Goal: Information Seeking & Learning: Learn about a topic

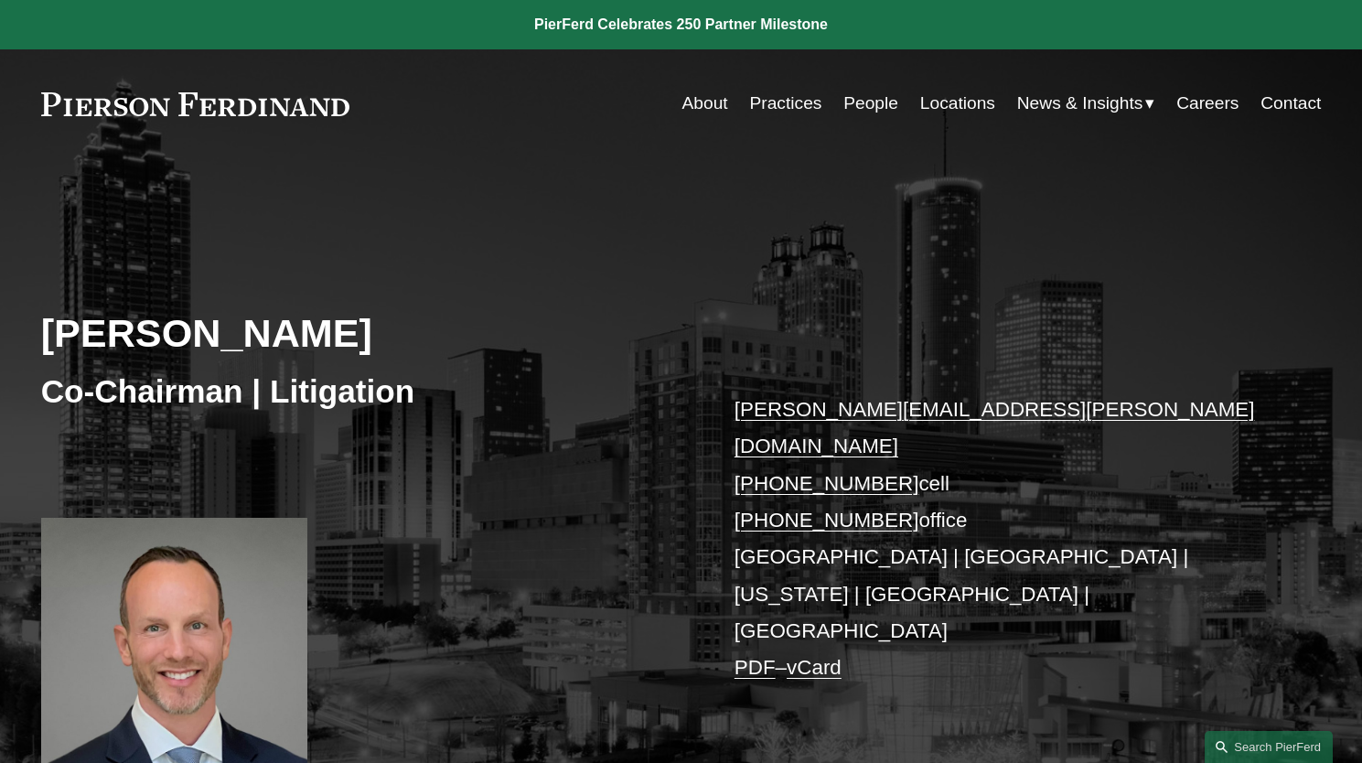
scroll to position [476, 0]
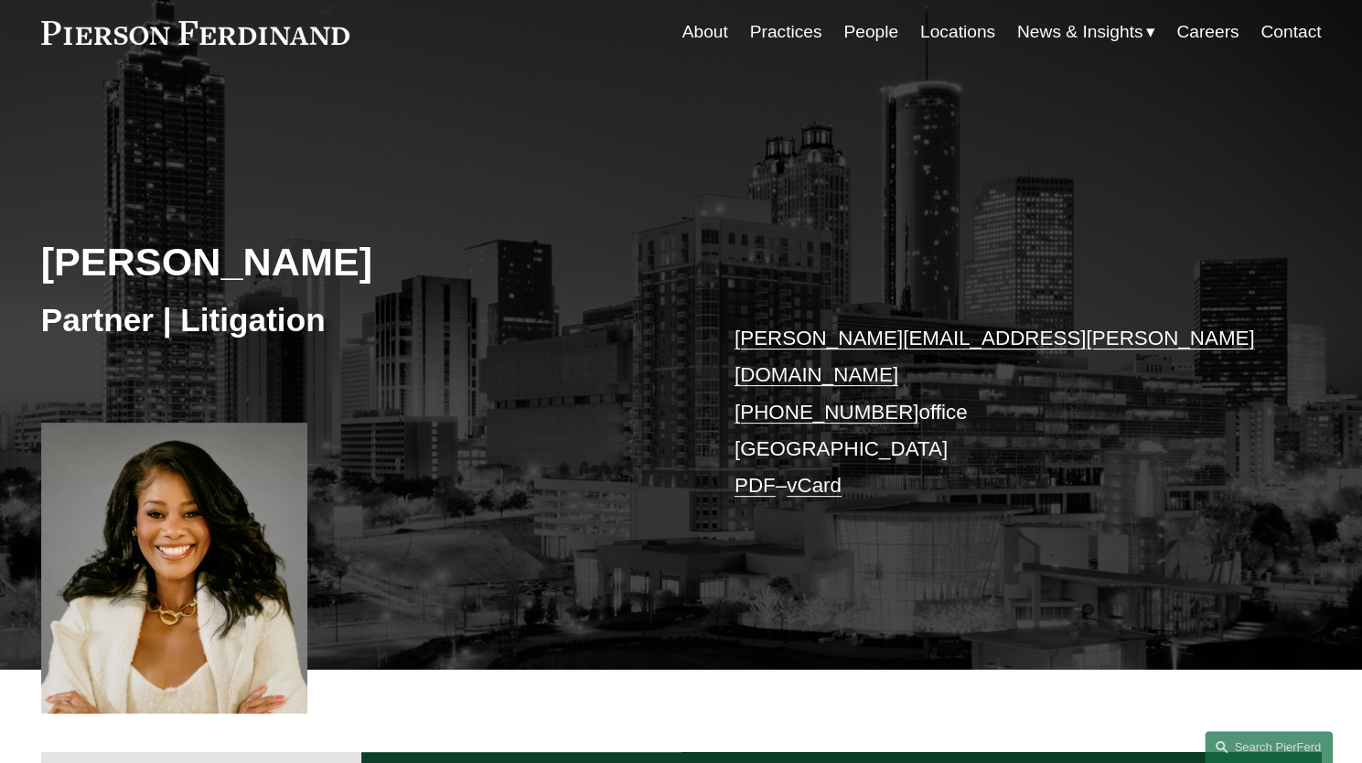
scroll to position [73, 0]
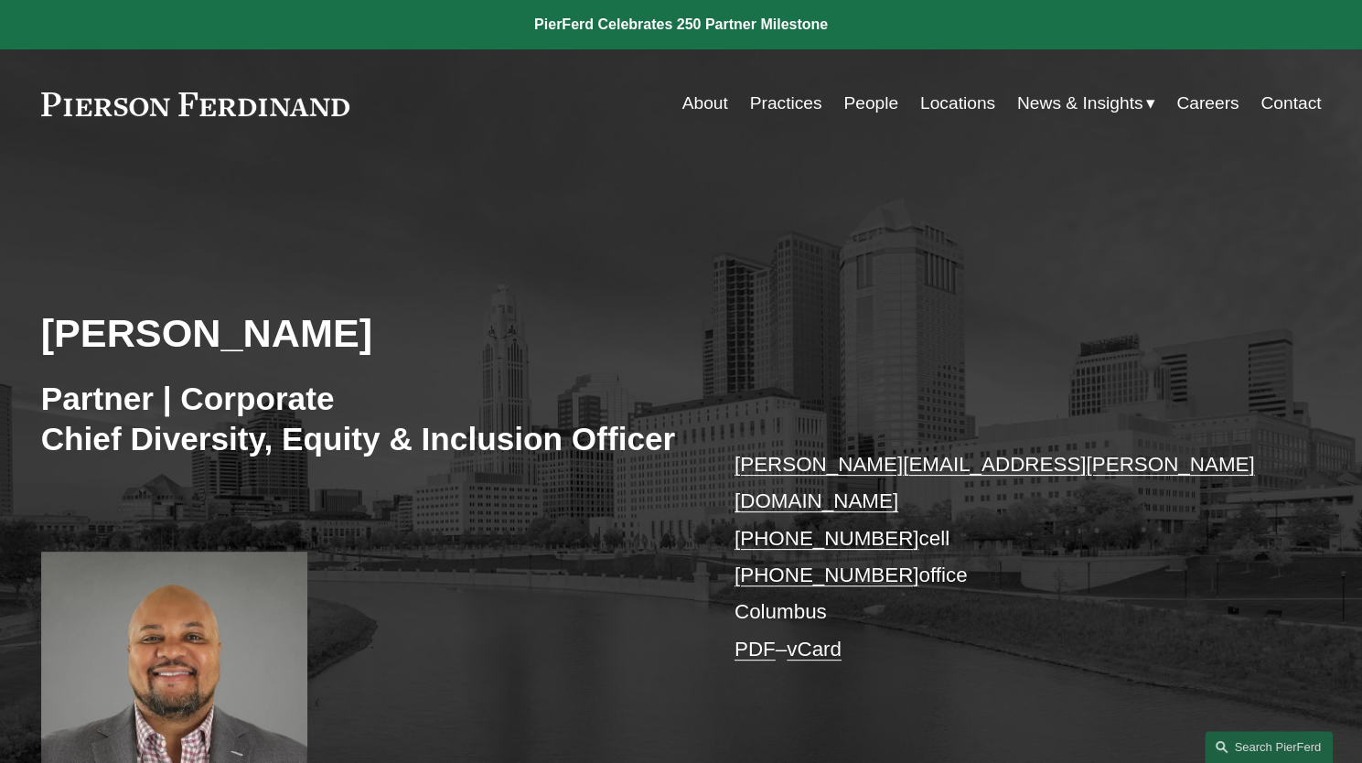
click at [863, 107] on link "People" at bounding box center [870, 103] width 55 height 35
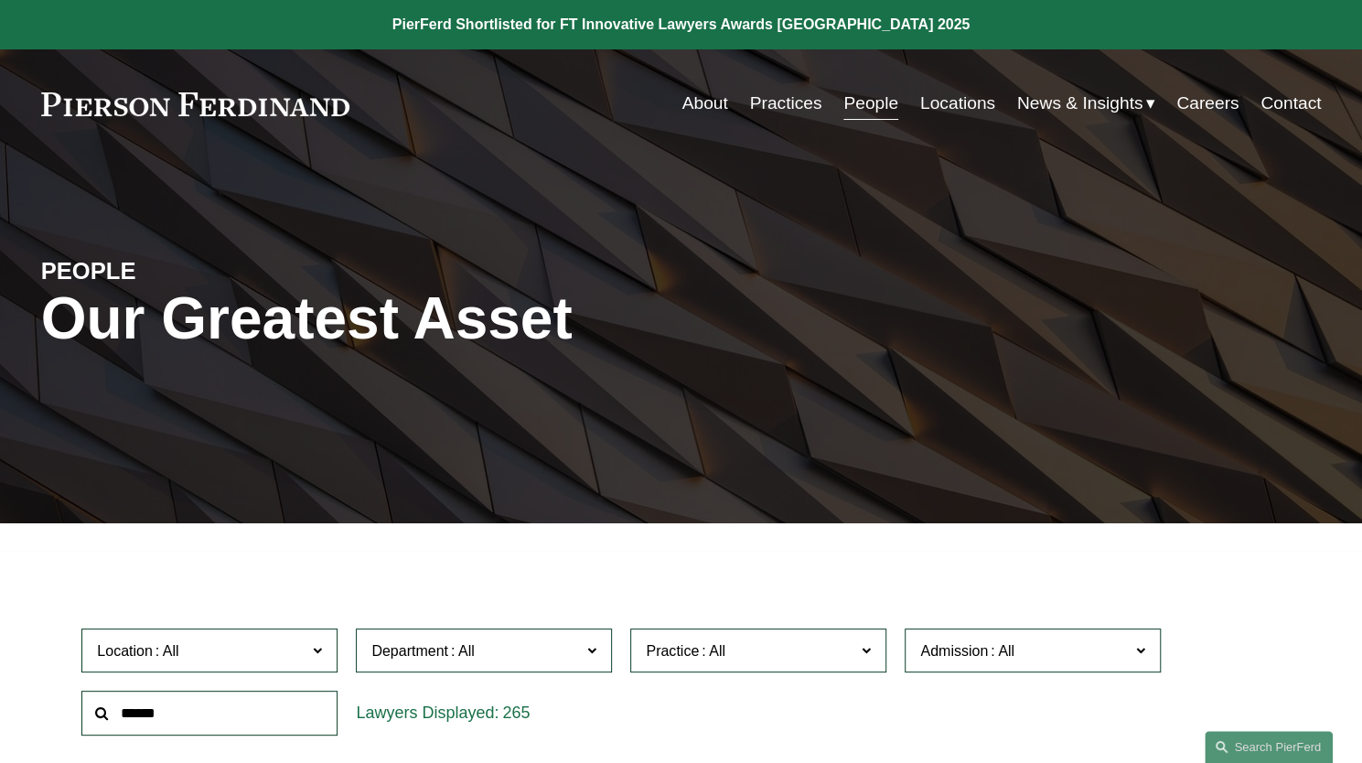
click at [258, 697] on input "text" at bounding box center [209, 713] width 256 height 45
type input "******"
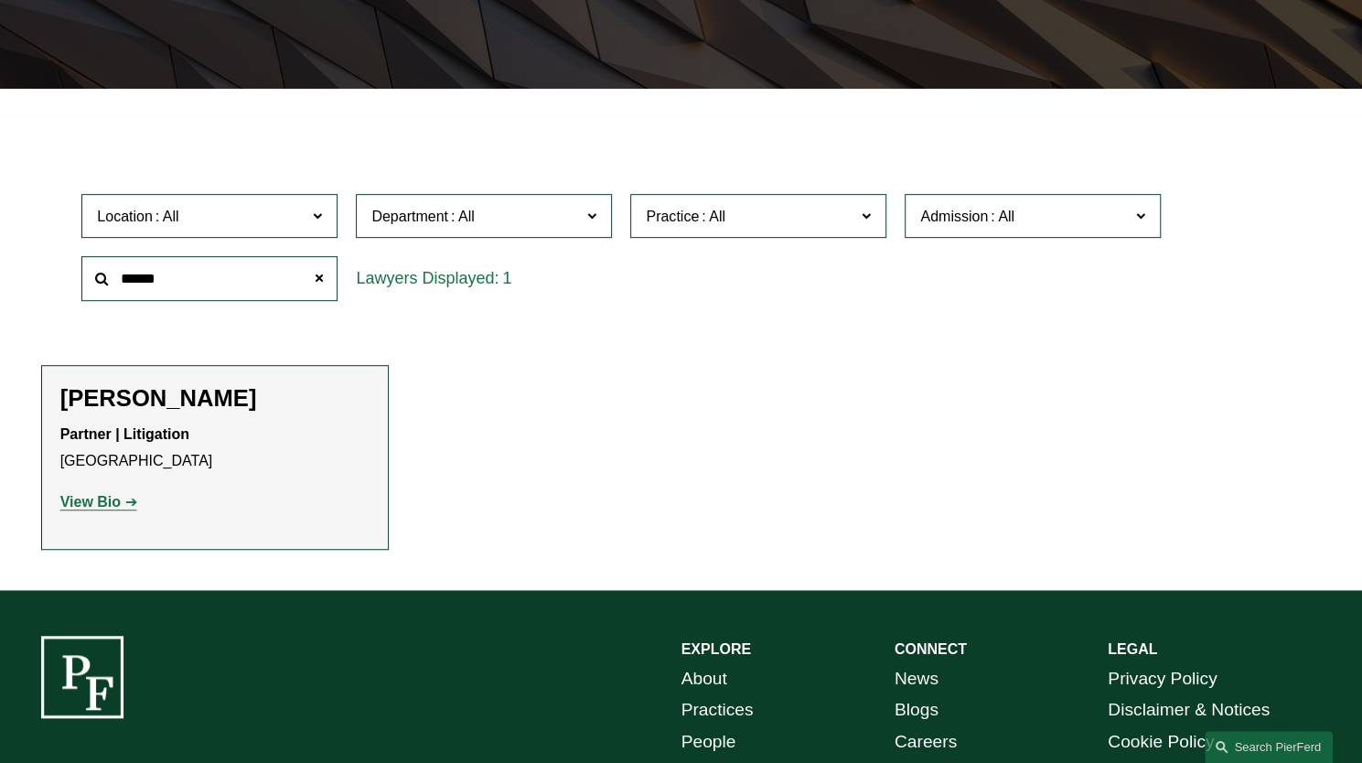
scroll to position [439, 0]
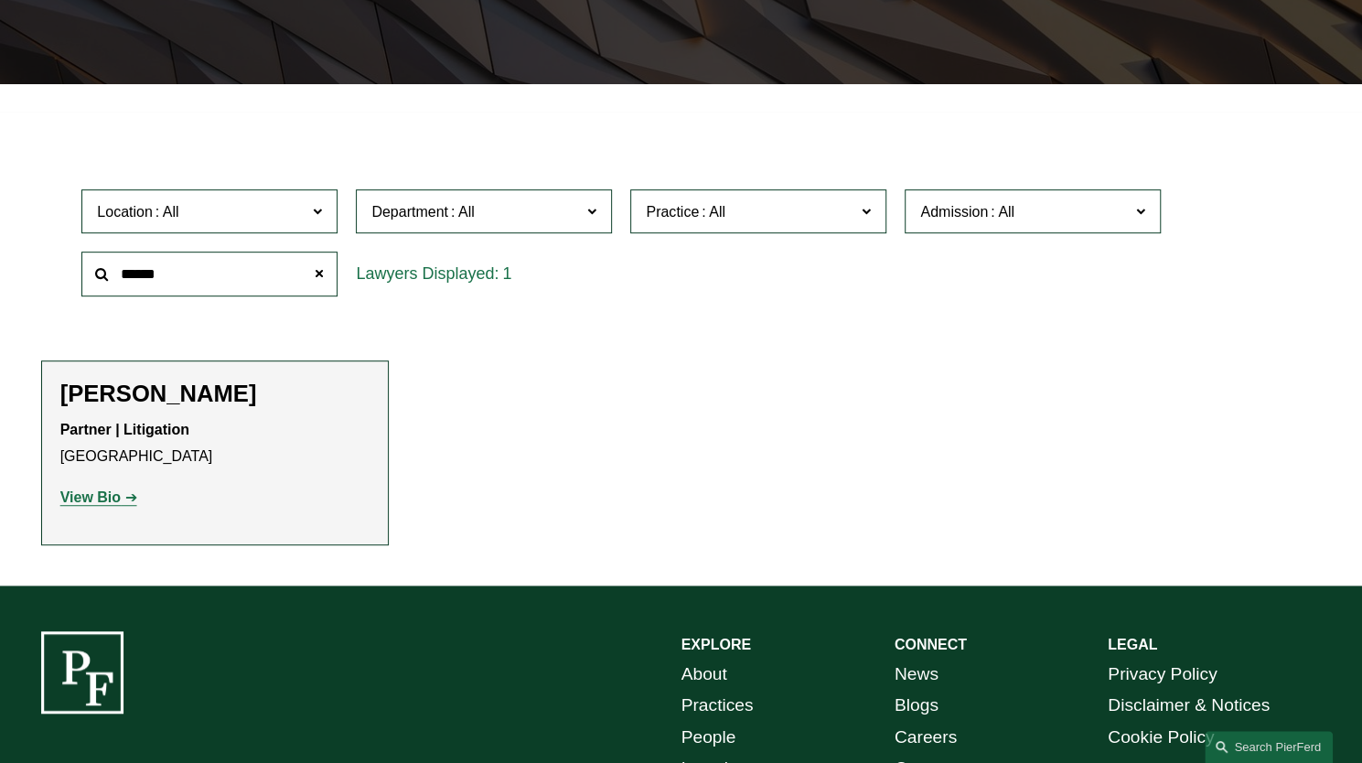
click at [119, 501] on strong "View Bio" at bounding box center [90, 497] width 60 height 16
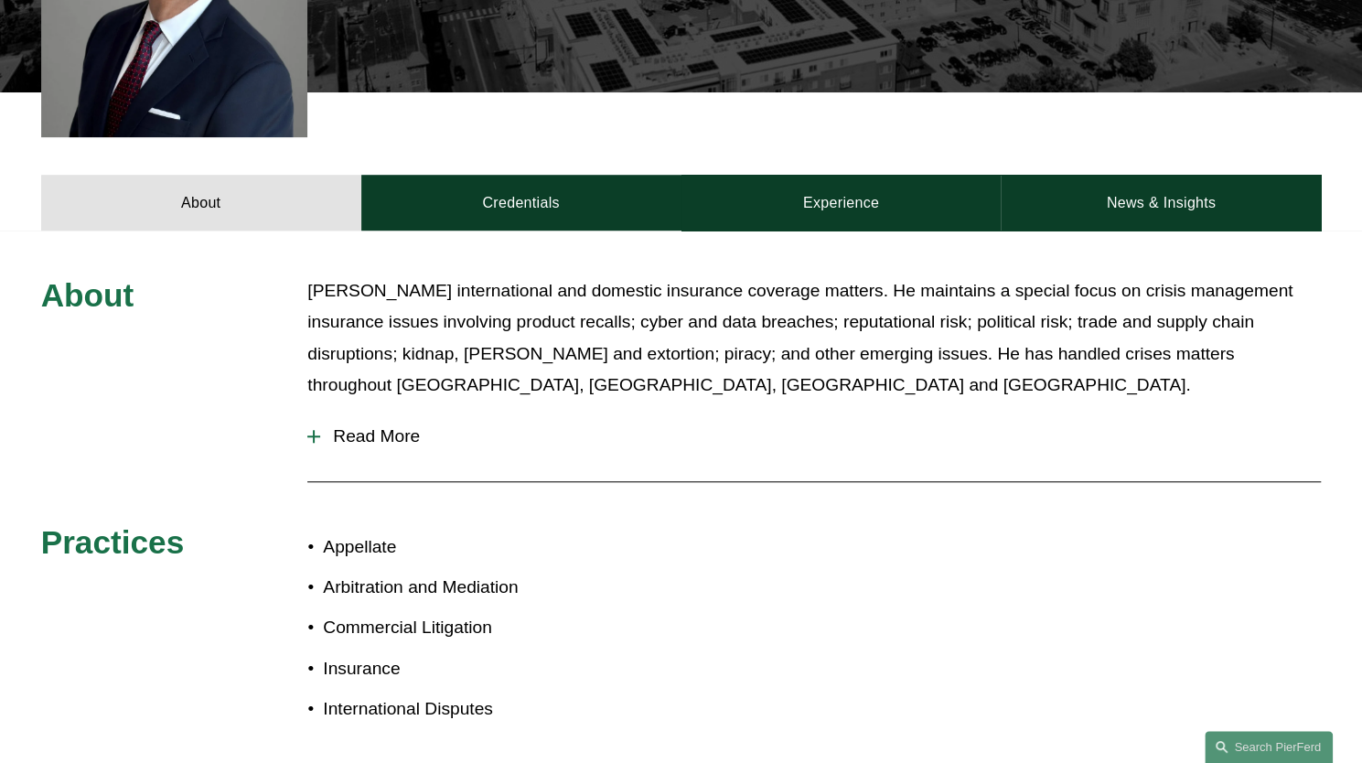
scroll to position [659, 0]
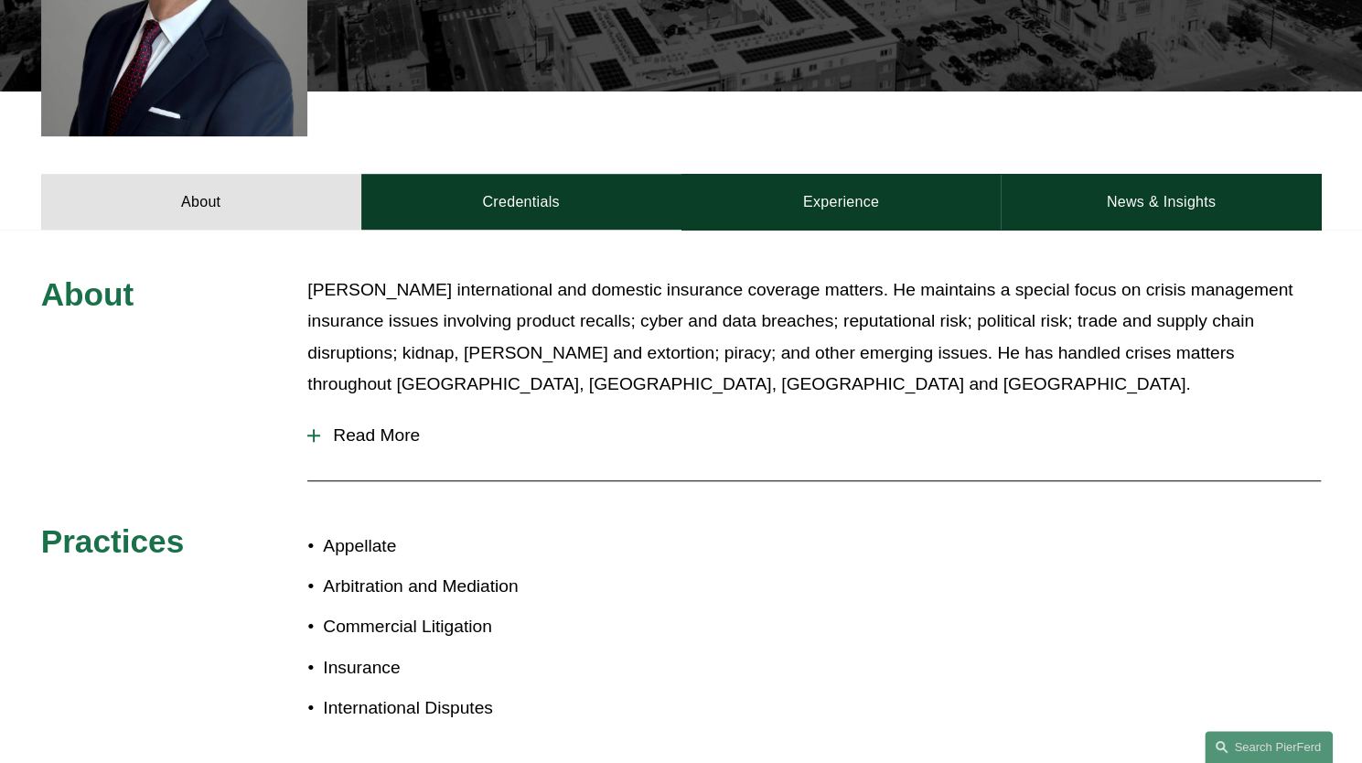
click at [384, 425] on span "Read More" at bounding box center [820, 435] width 1001 height 20
